Goal: Task Accomplishment & Management: Use online tool/utility

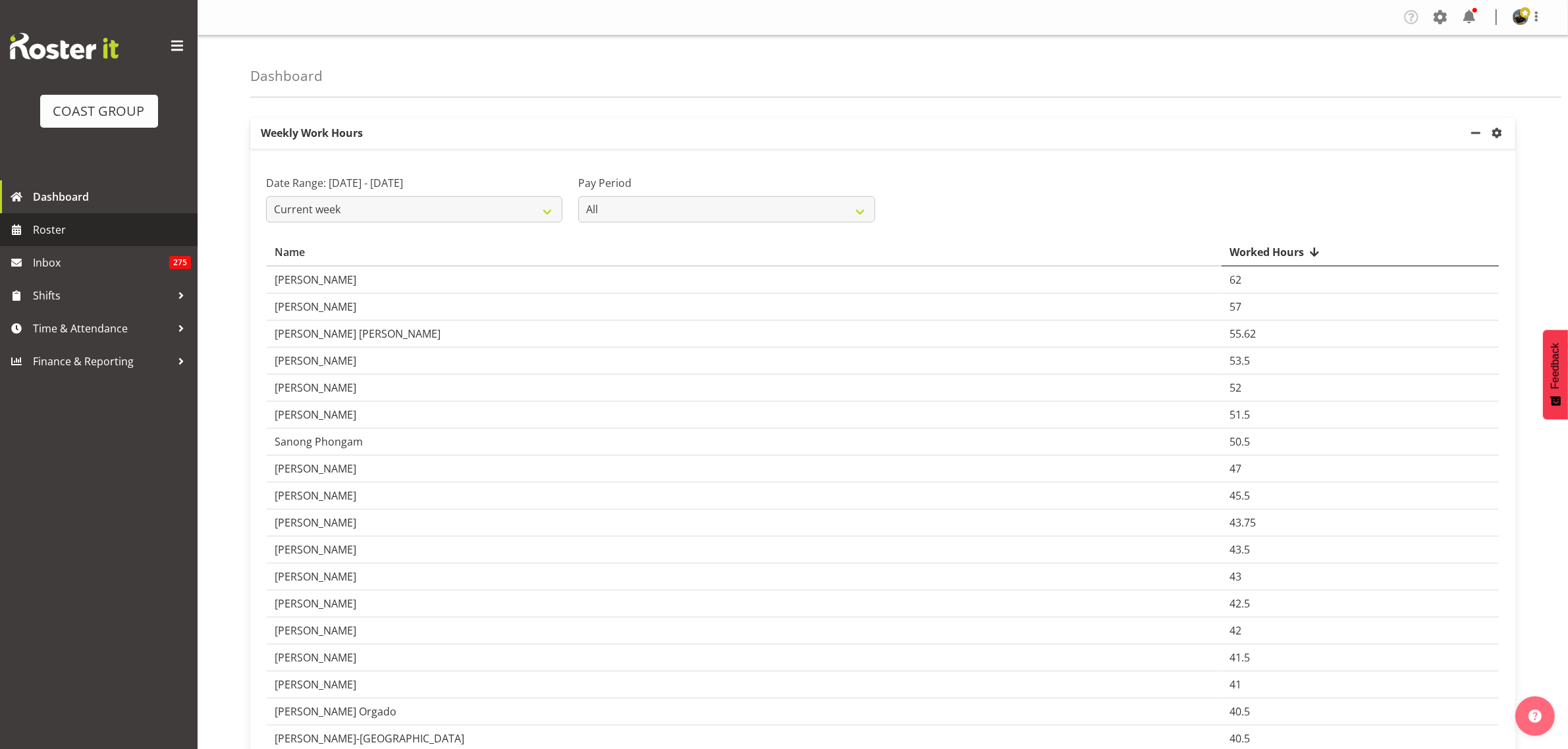
click at [85, 234] on span "Roster" at bounding box center [112, 230] width 158 height 20
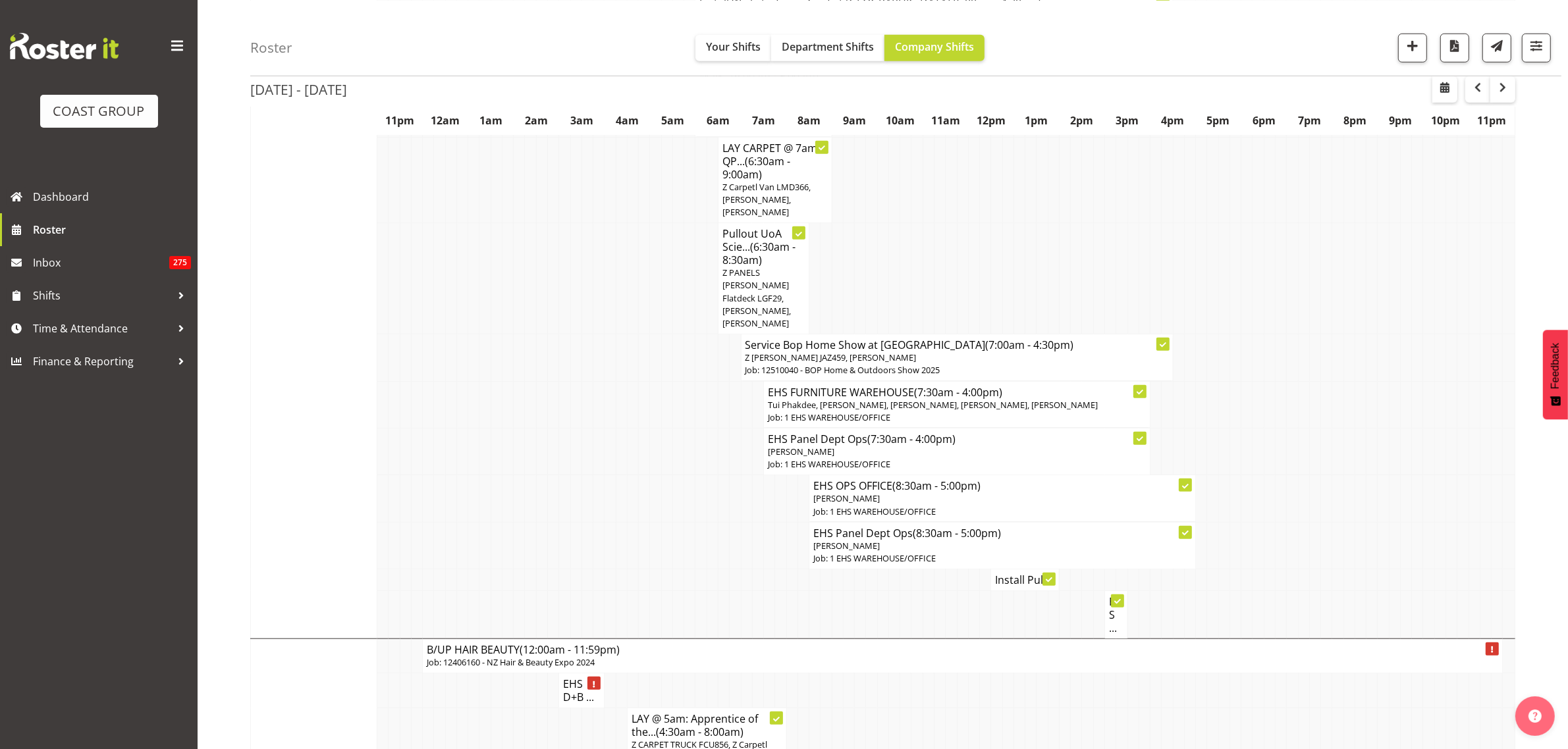
scroll to position [1316, 0]
click at [752, 267] on span "Z PANELS [PERSON_NAME] Flatdeck LGF29, [PERSON_NAME], [PERSON_NAME]" at bounding box center [756, 298] width 68 height 63
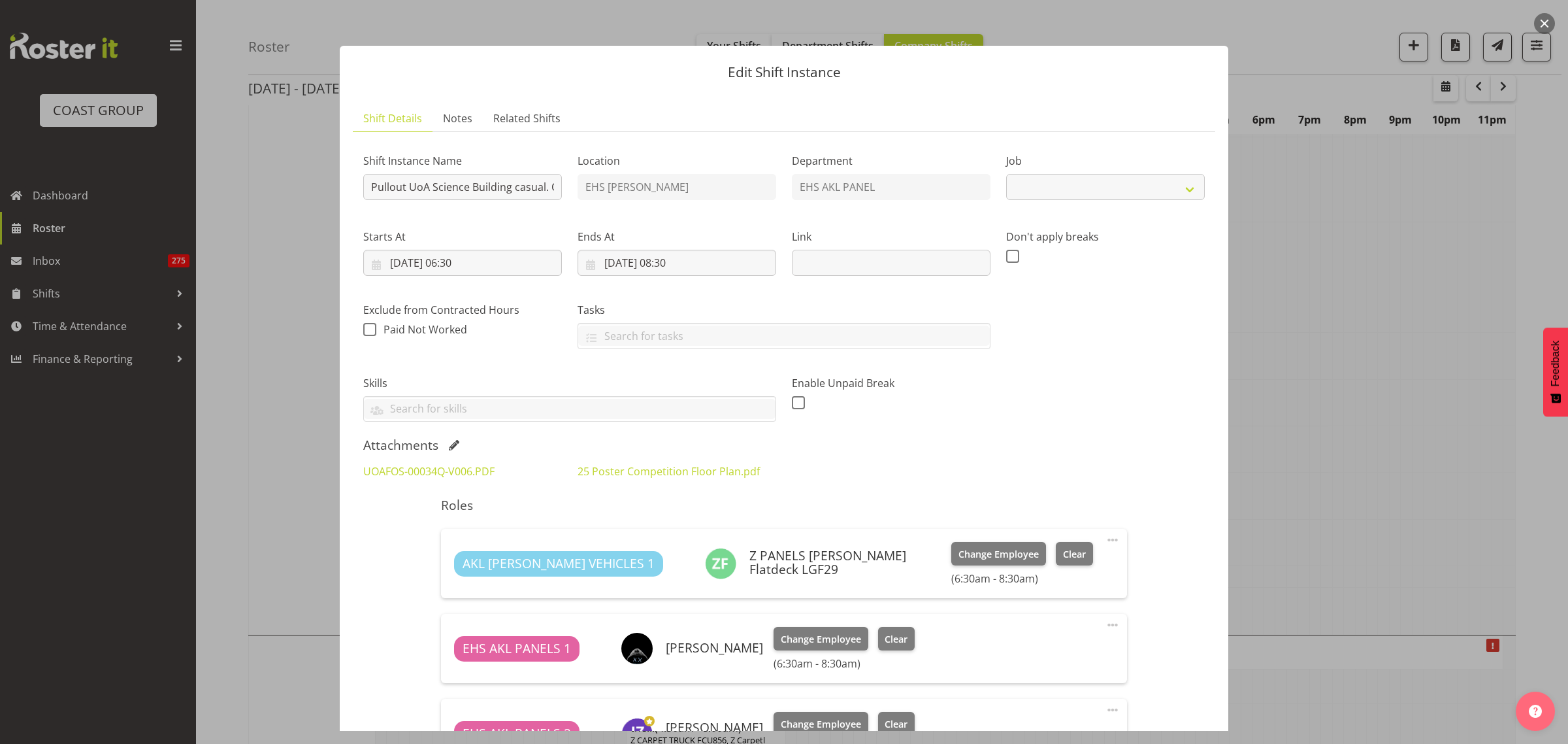
select select "8654"
click at [1543, 21] on button "button" at bounding box center [1545, 24] width 21 height 21
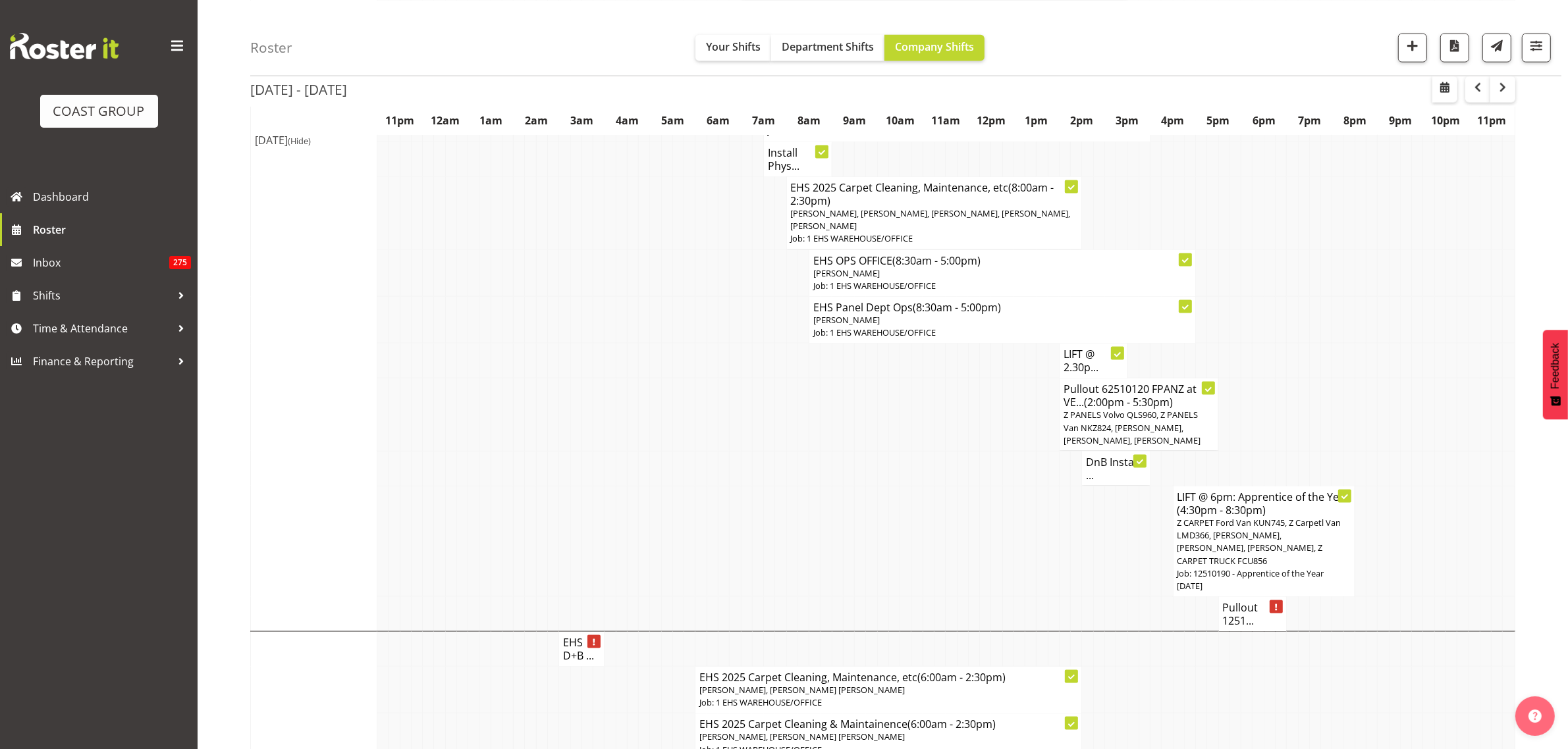
scroll to position [2468, 0]
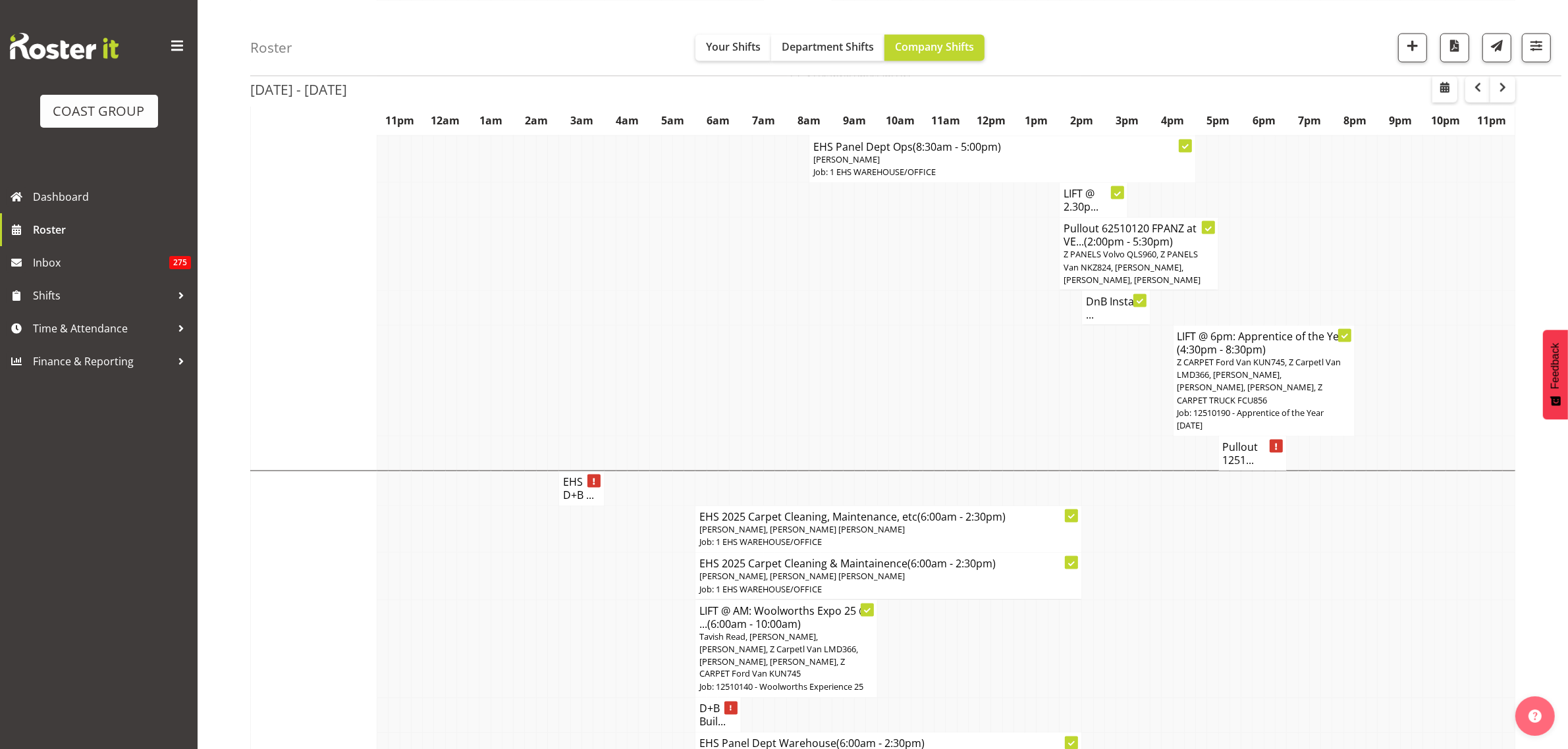
click at [1243, 451] on h4 "Pullout 1251..." at bounding box center [1253, 453] width 60 height 26
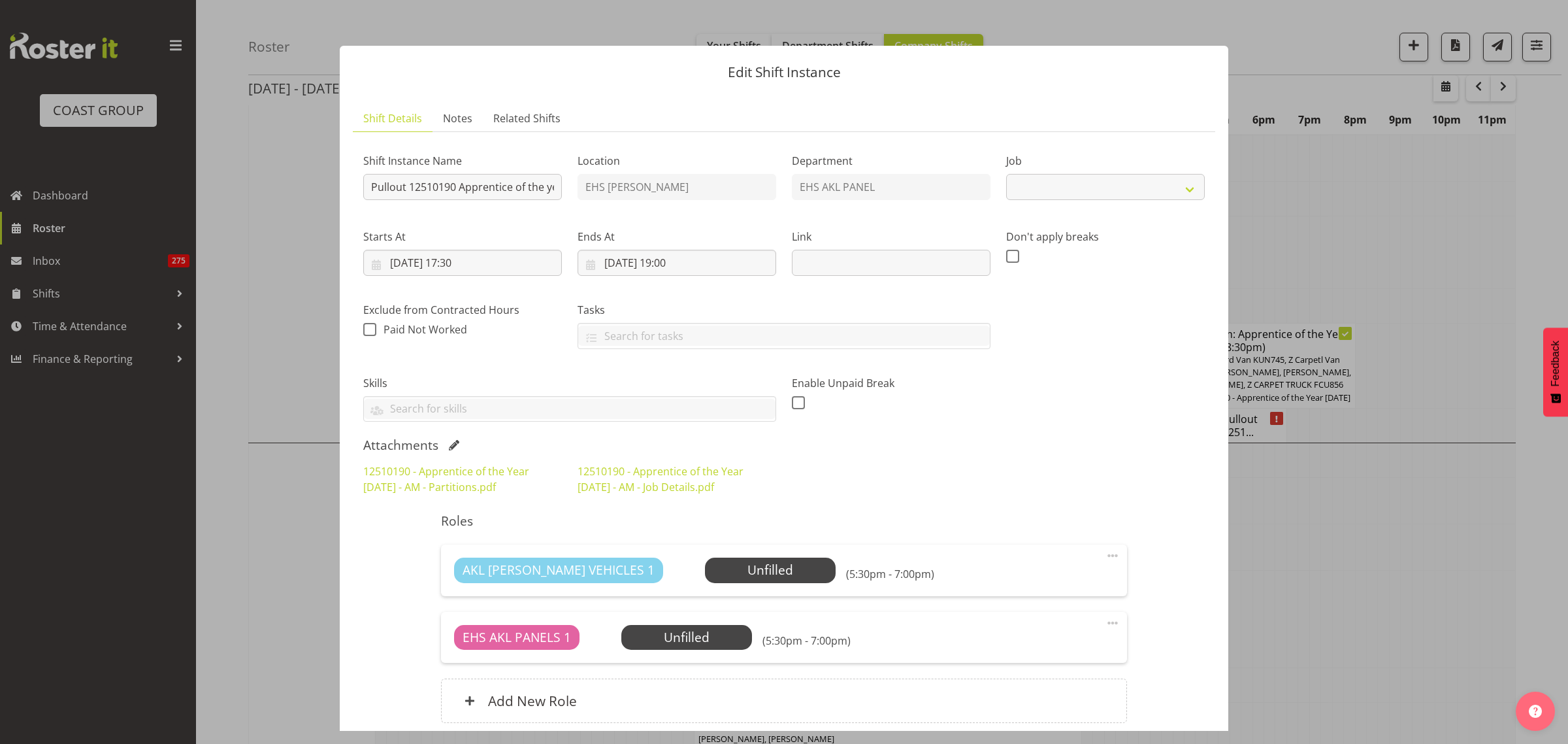
select select "10537"
click at [1544, 26] on button "button" at bounding box center [1545, 24] width 21 height 21
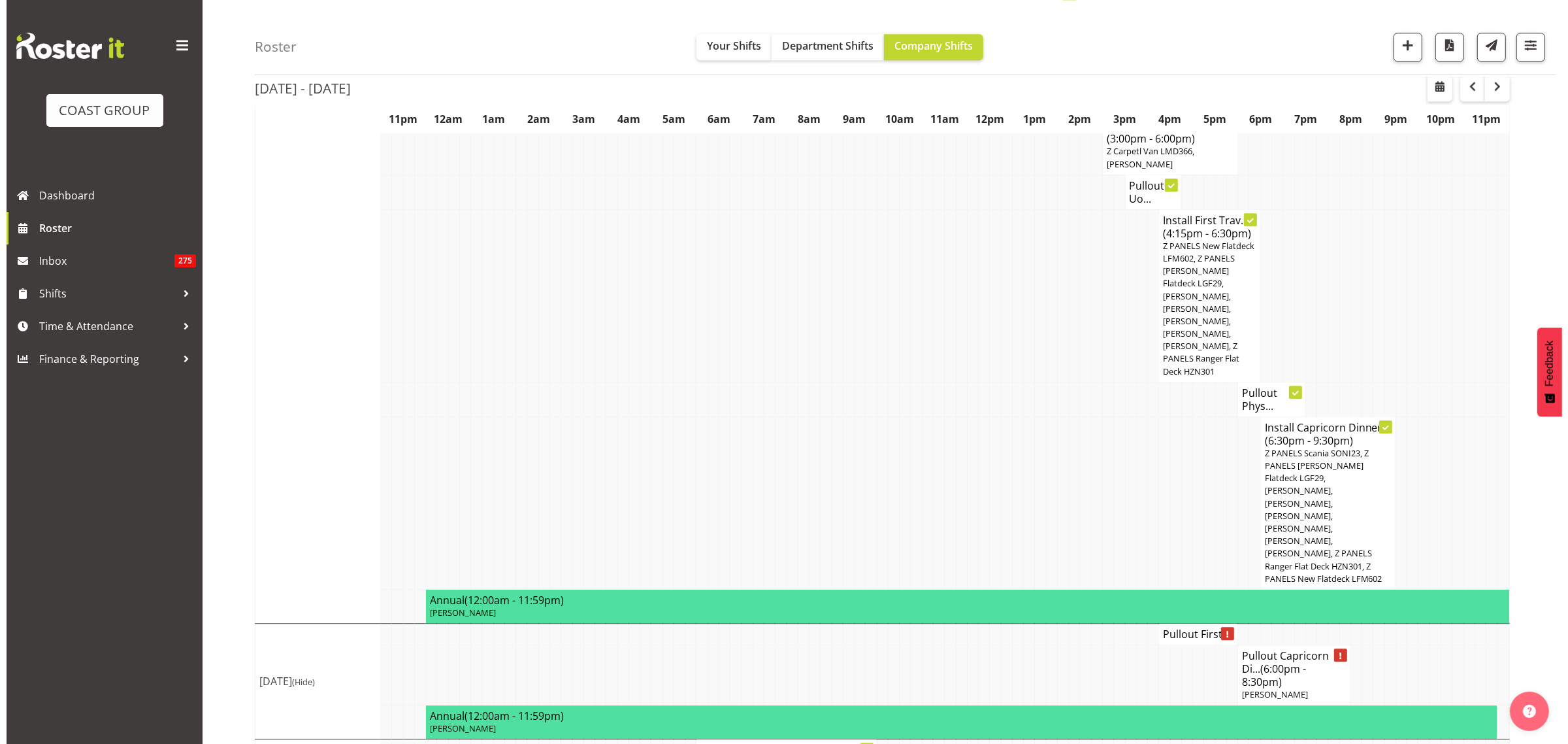
scroll to position [4085, 0]
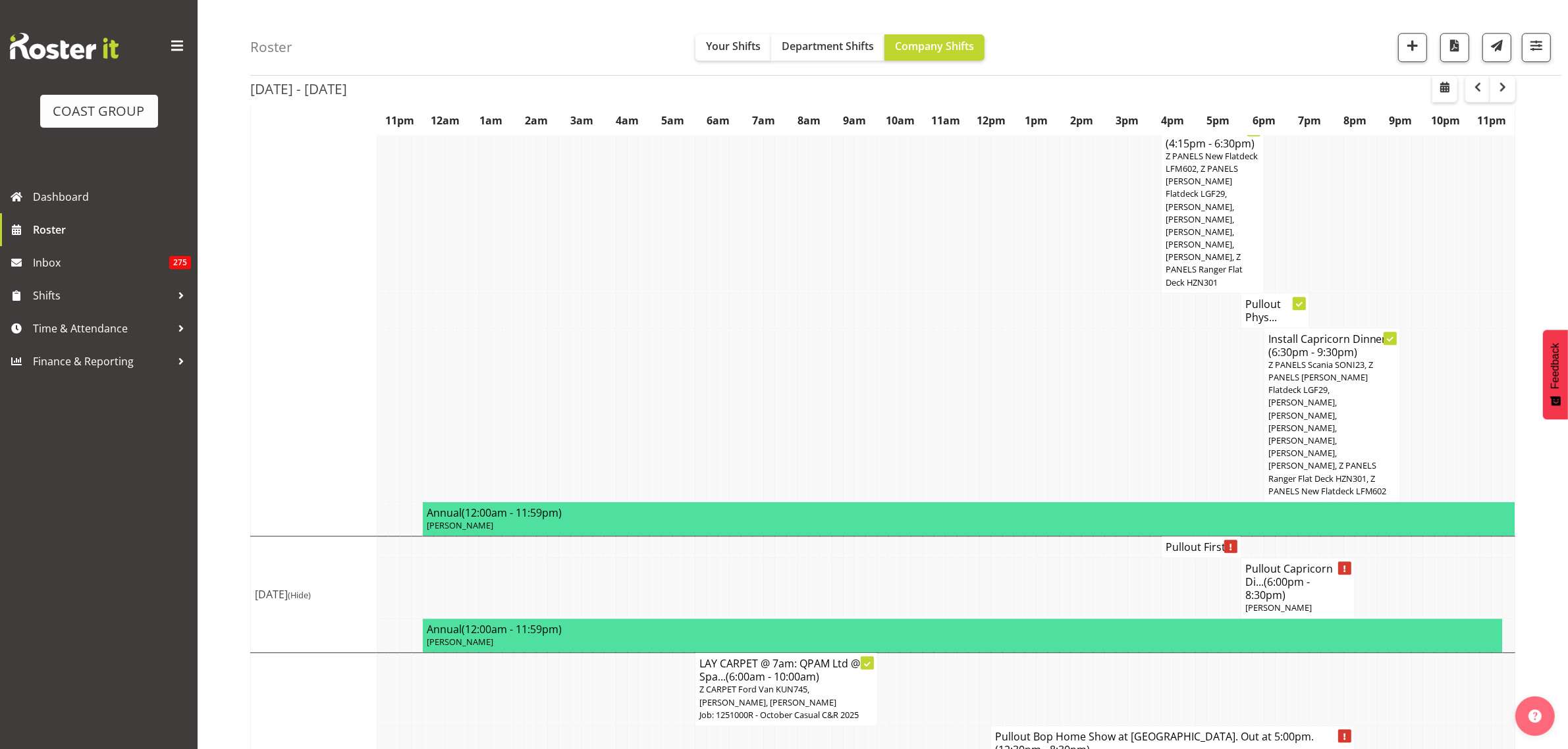
click at [1193, 540] on h4 "Pullout First ..." at bounding box center [1200, 547] width 71 height 13
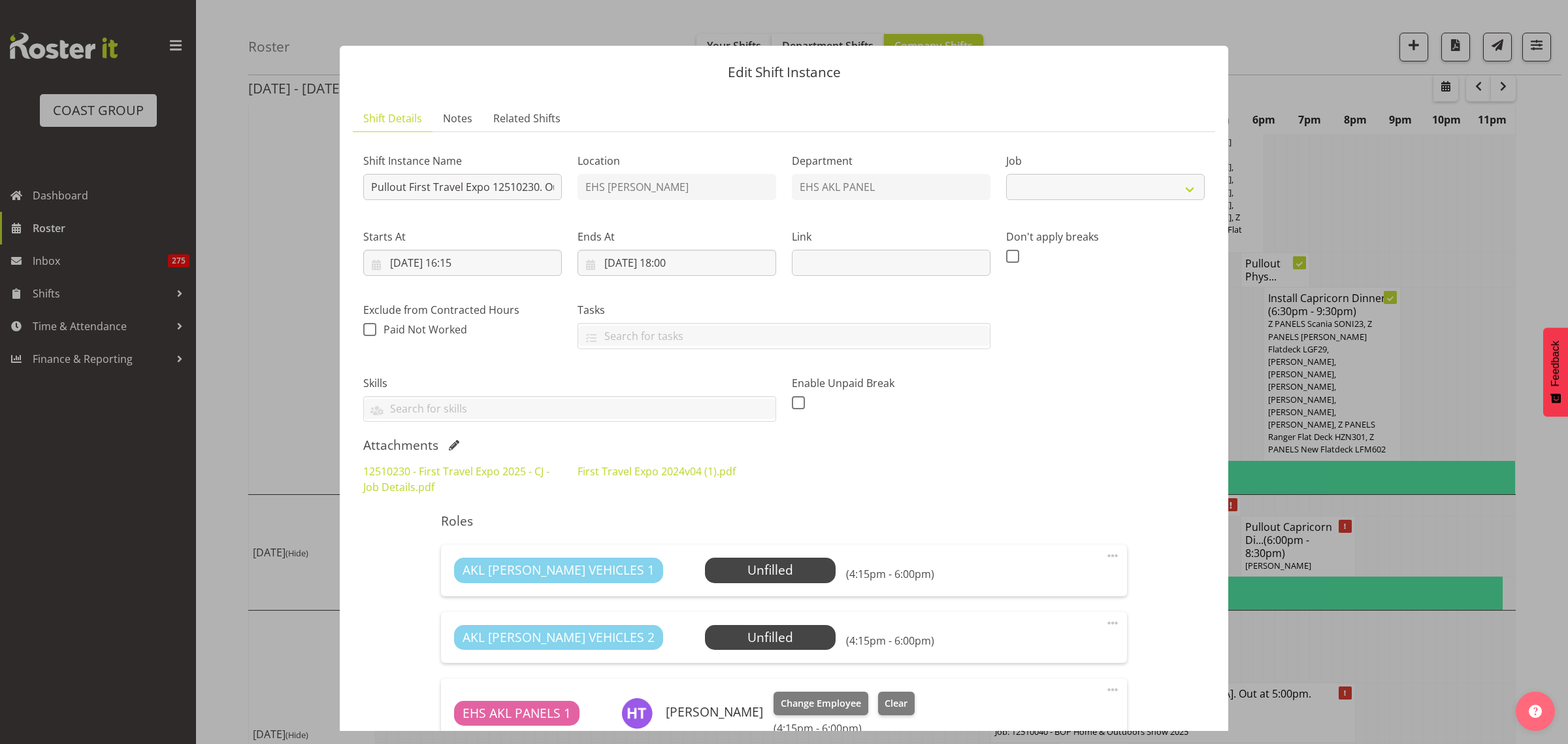
select select "10651"
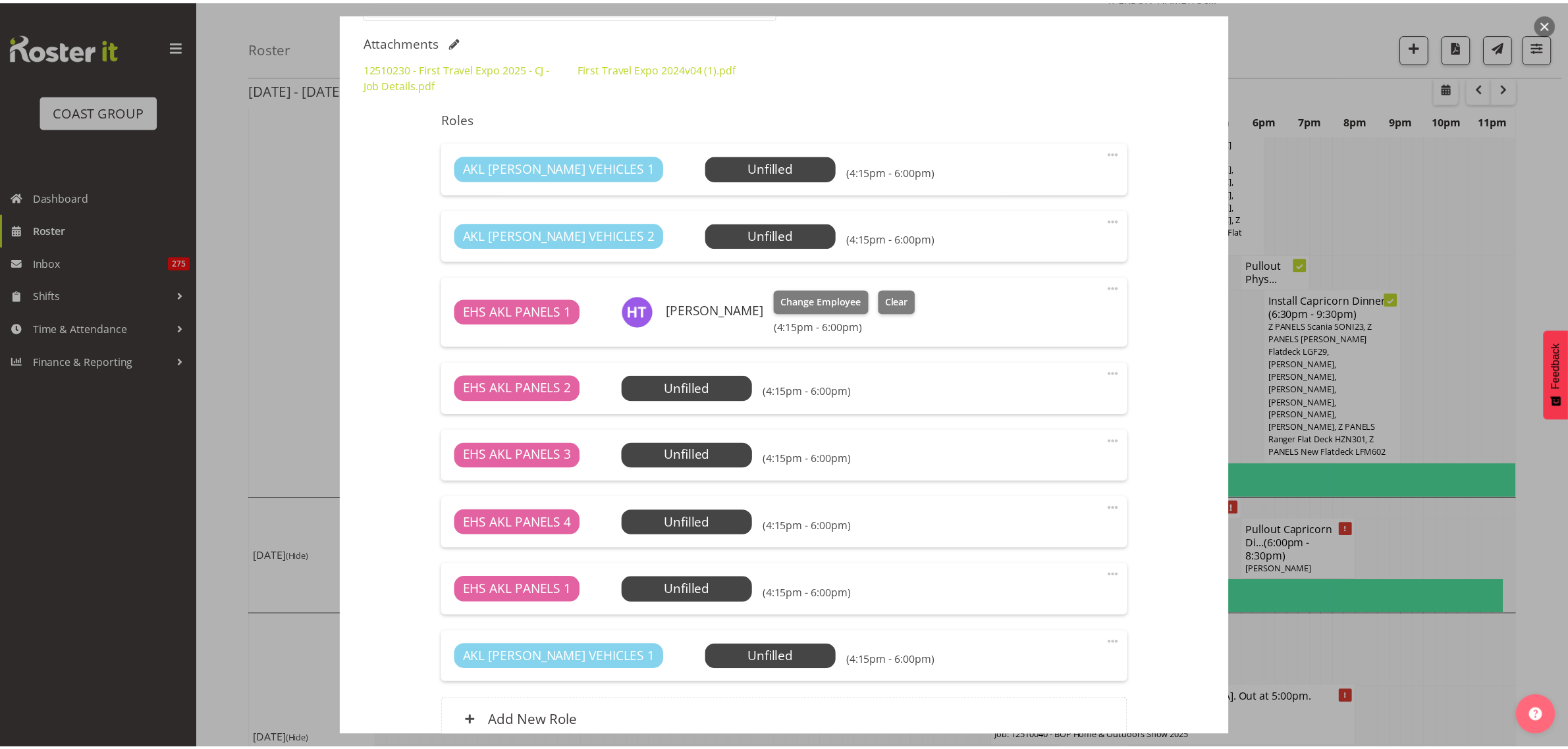
scroll to position [494, 0]
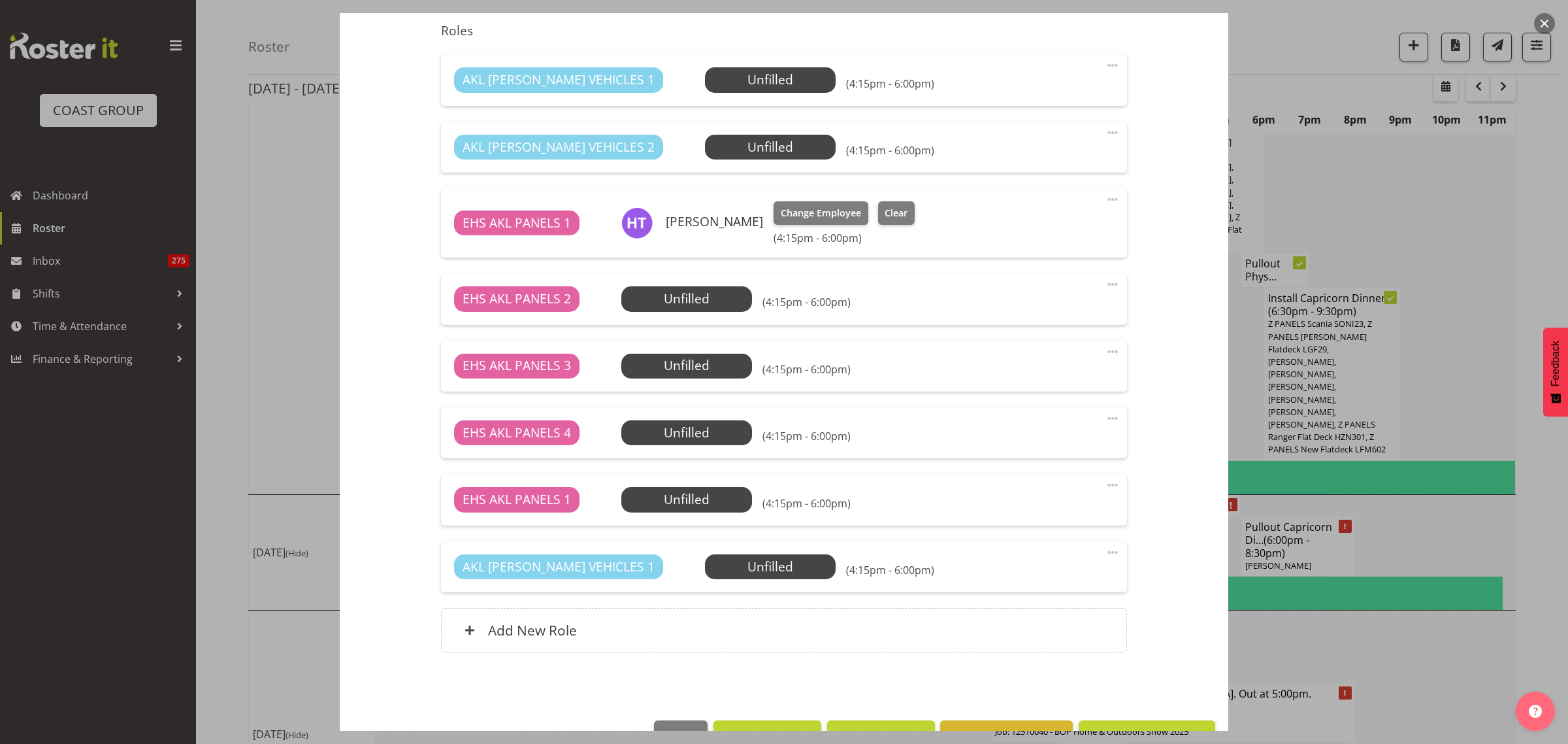
click at [1541, 26] on button "button" at bounding box center [1545, 24] width 21 height 21
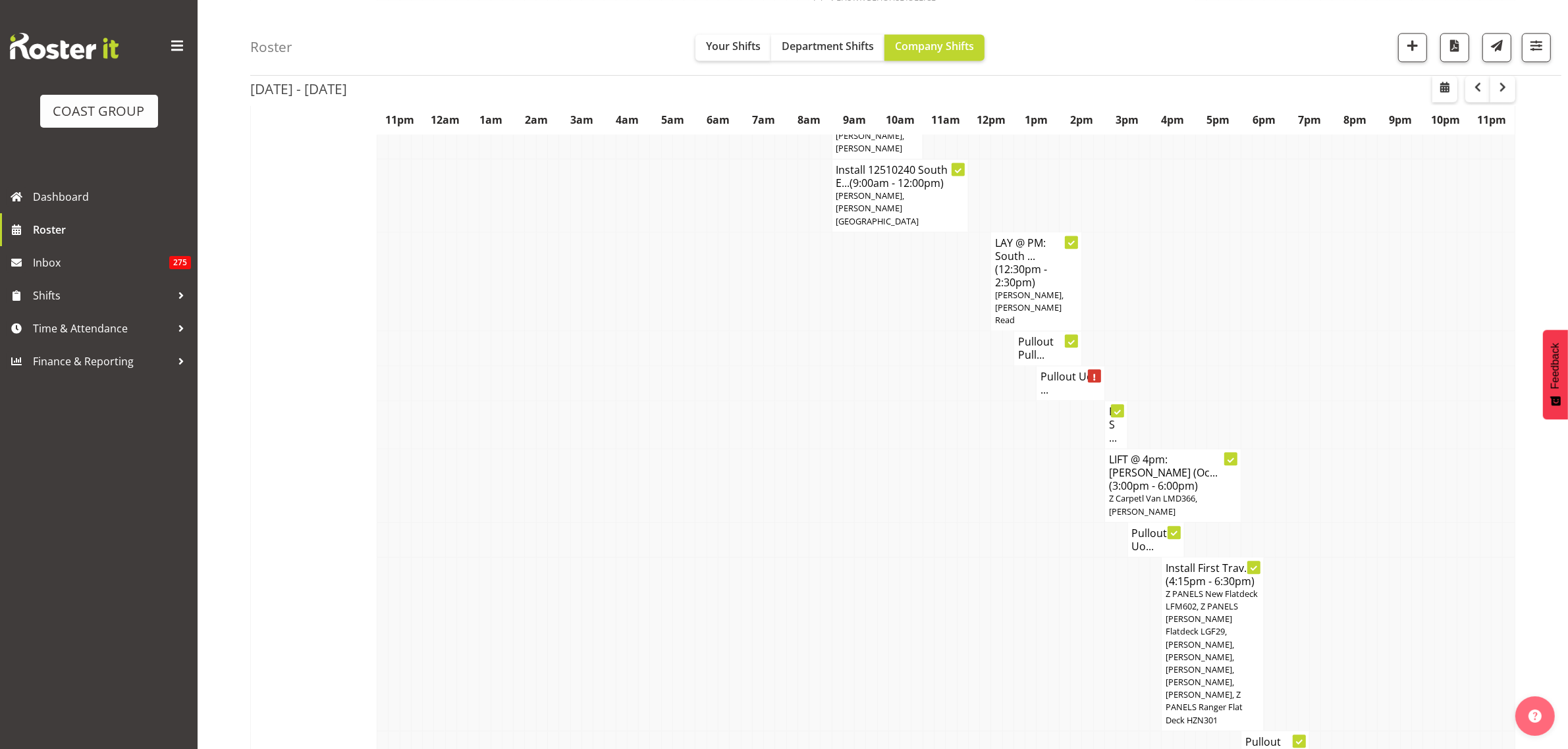
scroll to position [3735, 0]
